Goal: Task Accomplishment & Management: Use online tool/utility

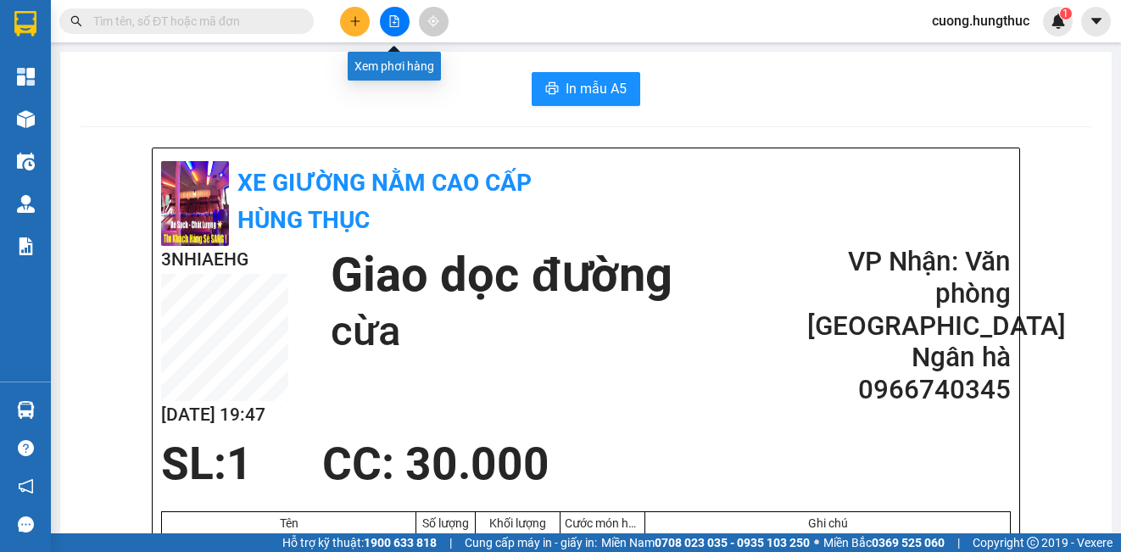
click at [393, 21] on icon "file-add" at bounding box center [394, 21] width 12 height 12
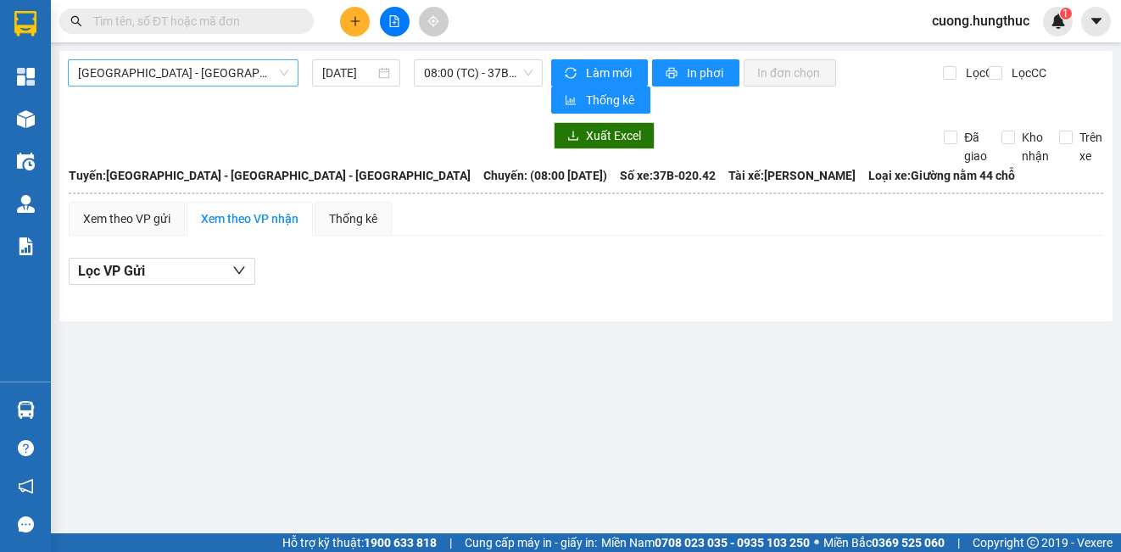
click at [224, 62] on span "[GEOGRAPHIC_DATA] - [GEOGRAPHIC_DATA] - [GEOGRAPHIC_DATA]" at bounding box center [183, 72] width 210 height 25
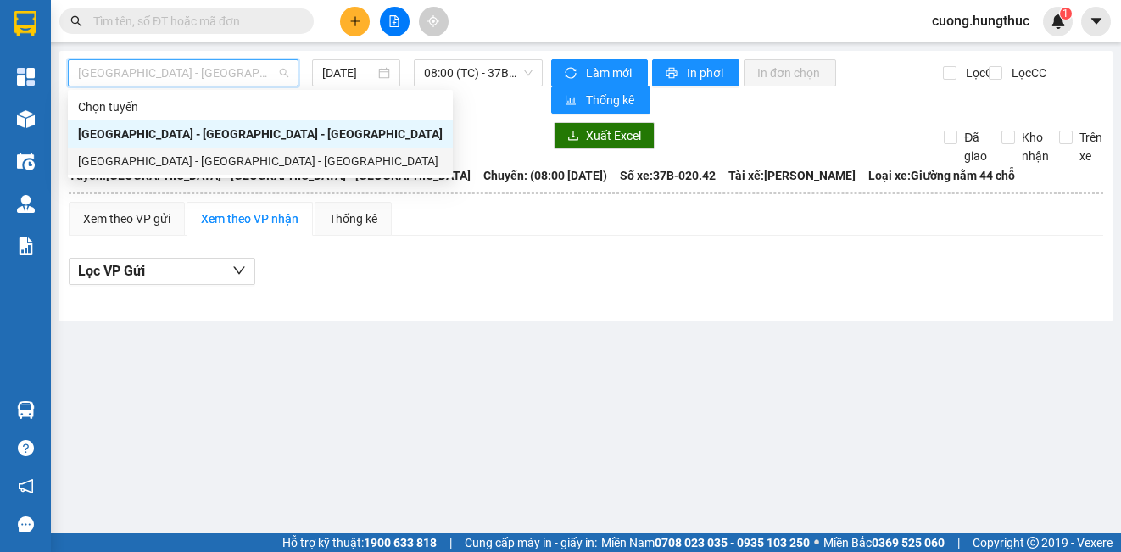
click at [191, 168] on div "[GEOGRAPHIC_DATA] - [GEOGRAPHIC_DATA] - [GEOGRAPHIC_DATA]" at bounding box center [260, 161] width 365 height 19
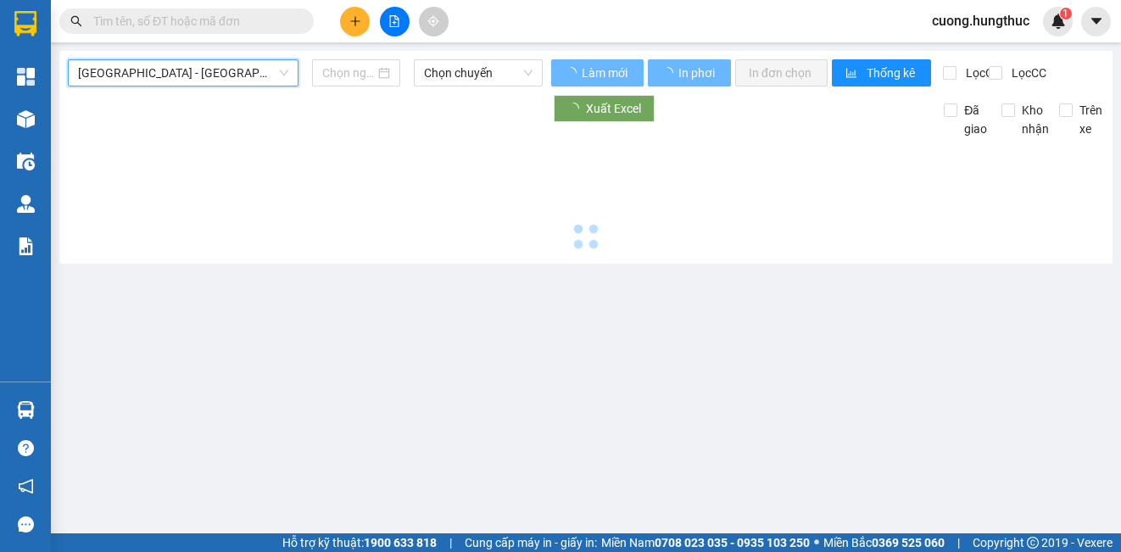
type input "[DATE]"
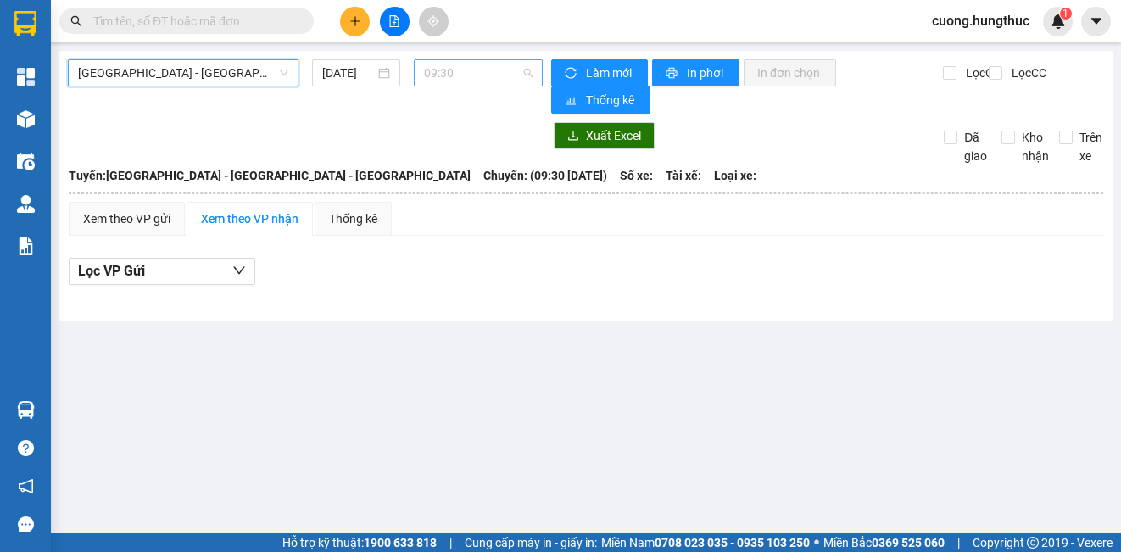
click at [462, 84] on span "09:30" at bounding box center [478, 72] width 109 height 25
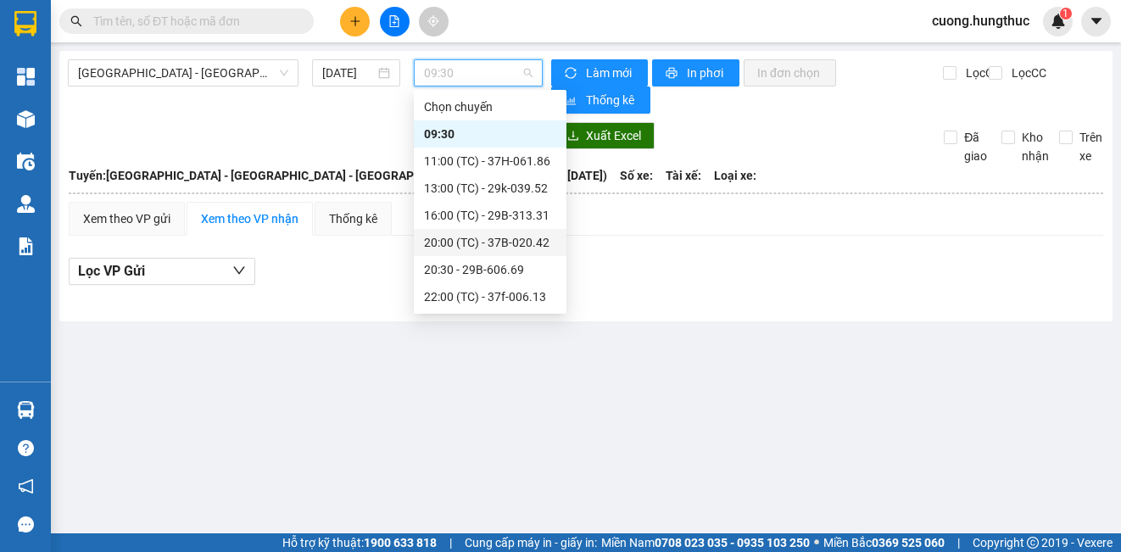
click at [520, 243] on div "20:00 (TC) - 37B-020.42" at bounding box center [490, 242] width 132 height 19
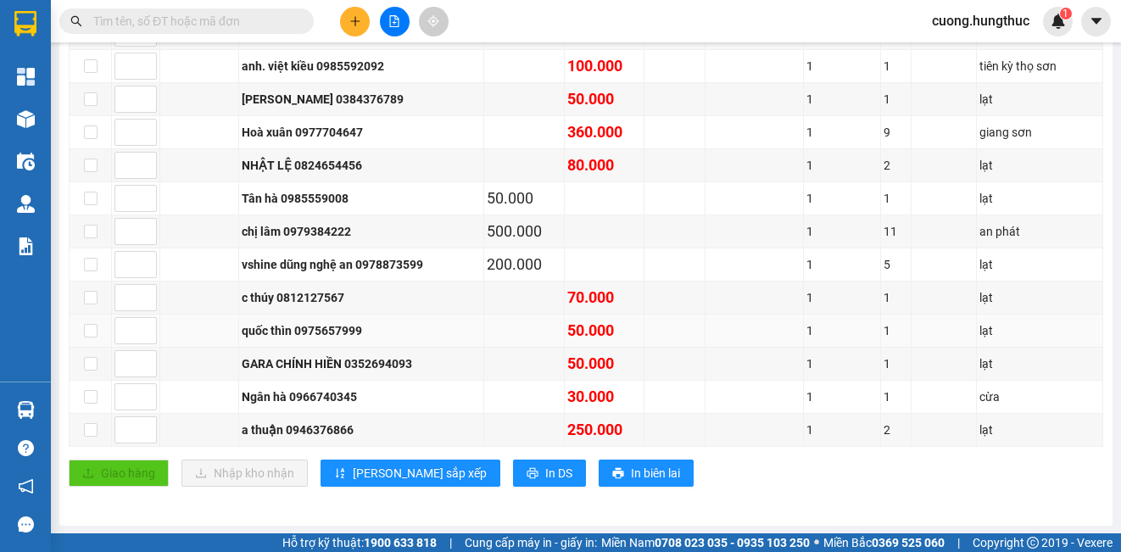
scroll to position [512, 0]
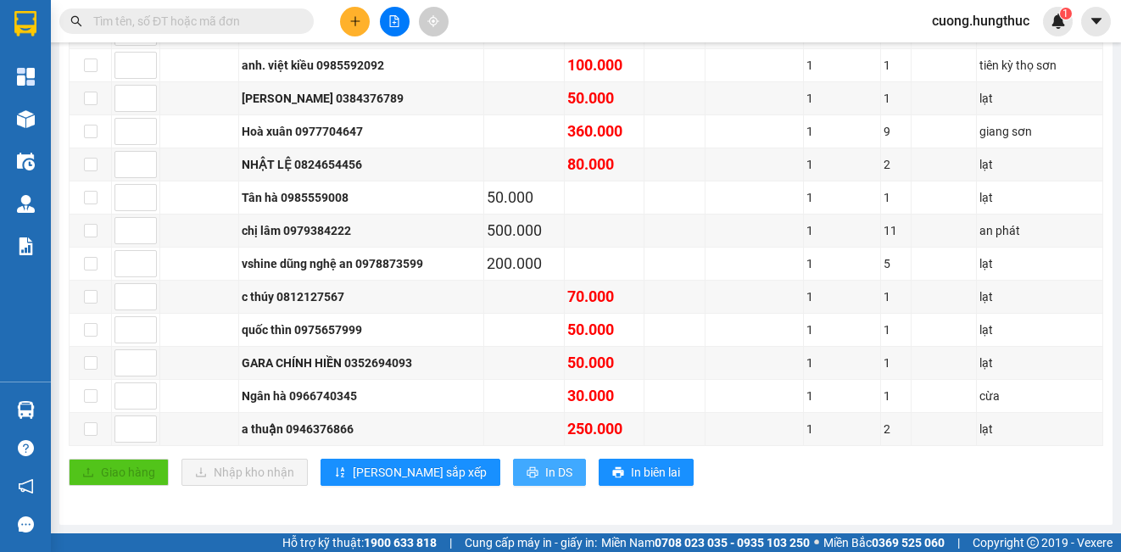
click at [545, 479] on span "In DS" at bounding box center [558, 472] width 27 height 19
